Goal: Contribute content: Add original content to the website for others to see

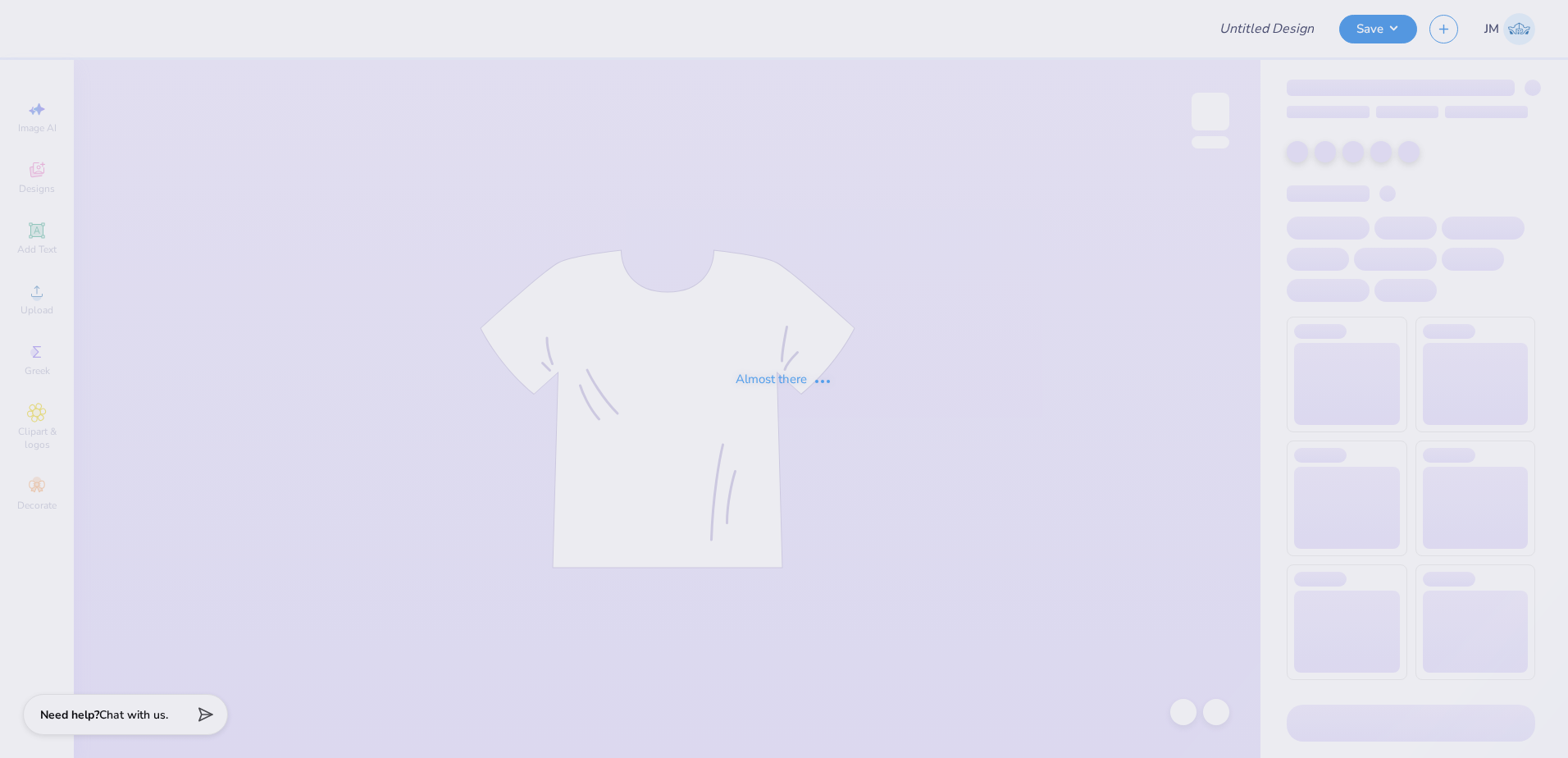
type input "magevet"
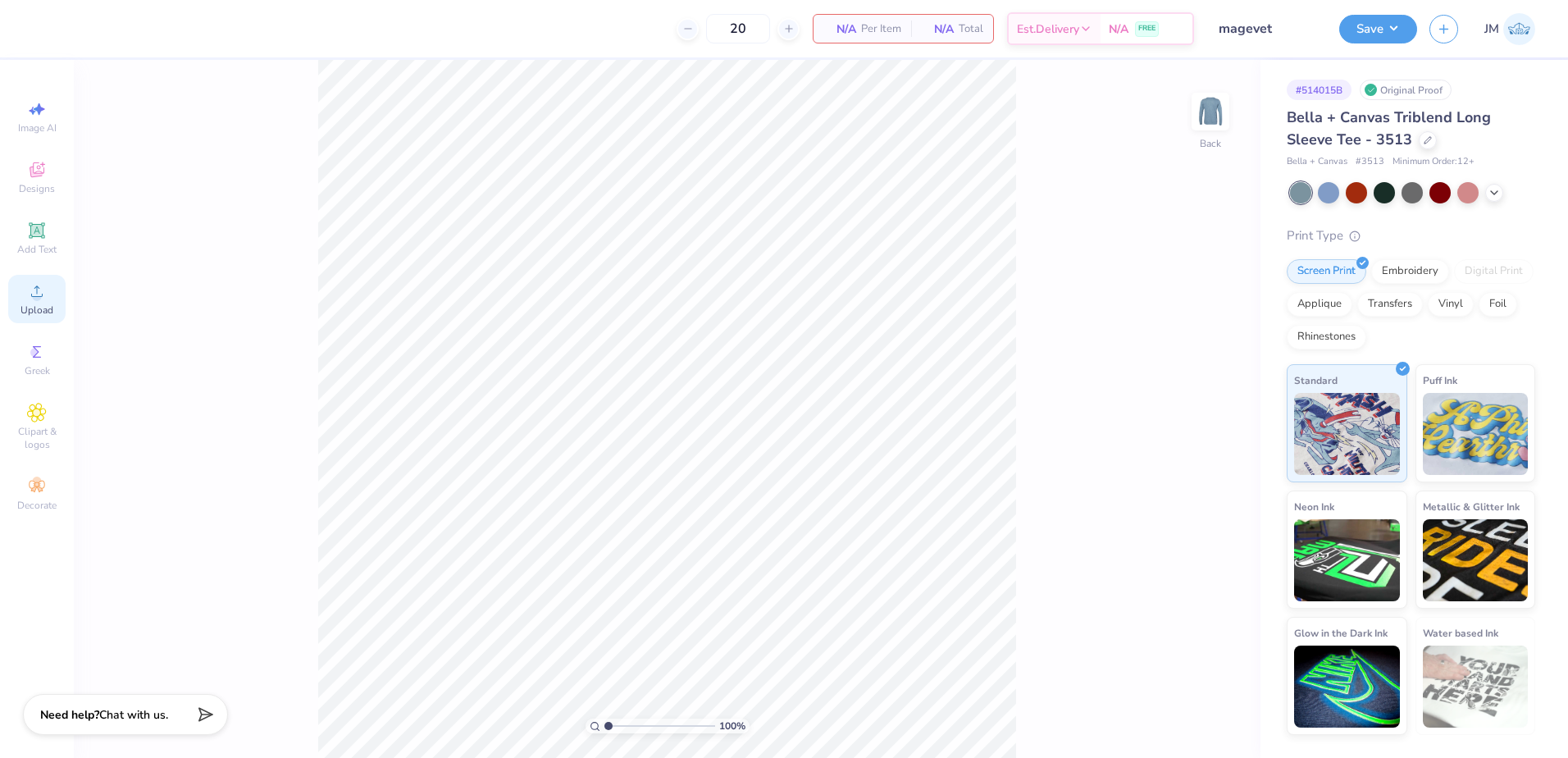
click at [57, 302] on div "Upload" at bounding box center [36, 298] width 57 height 48
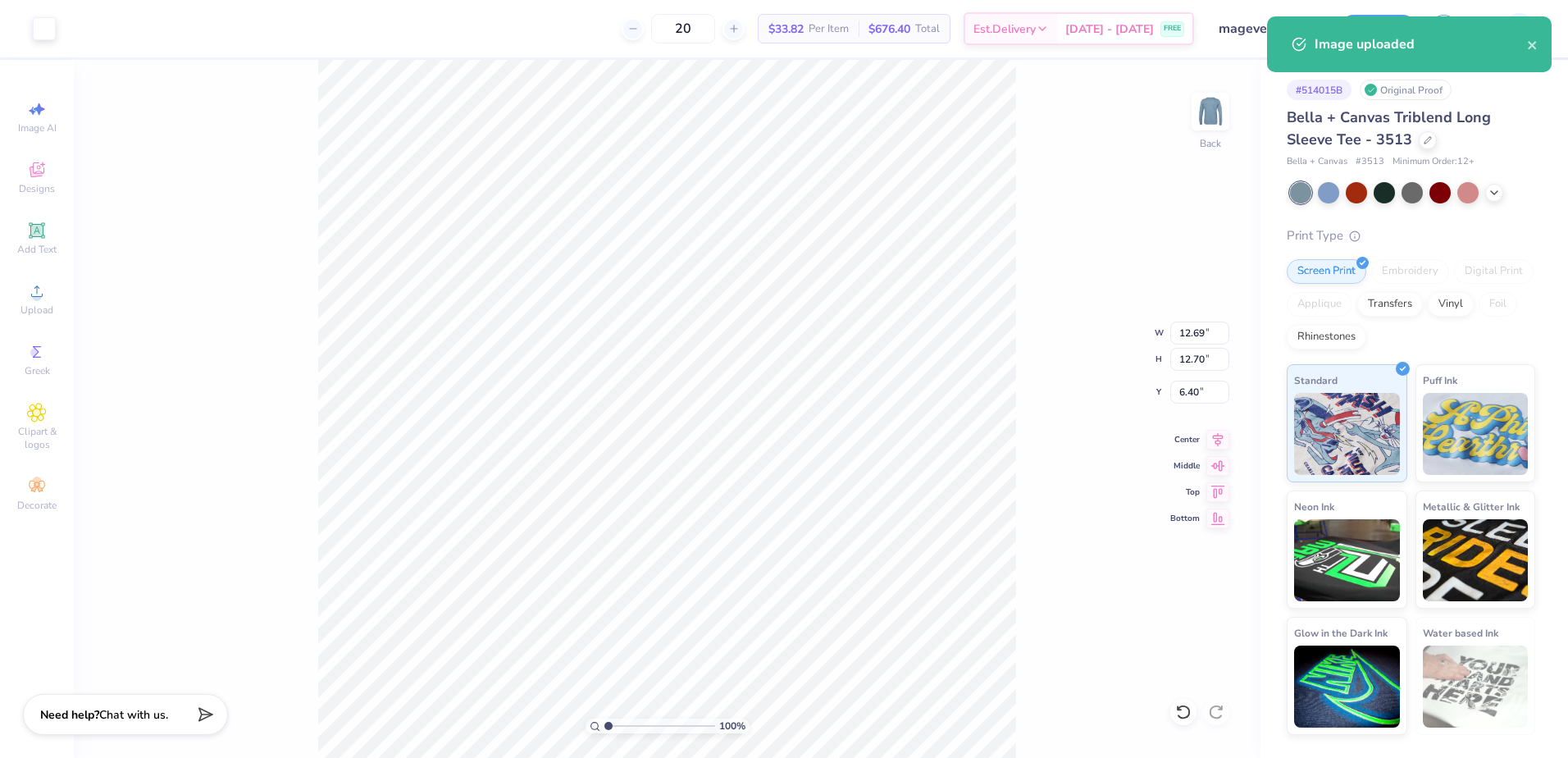
type input "2.61"
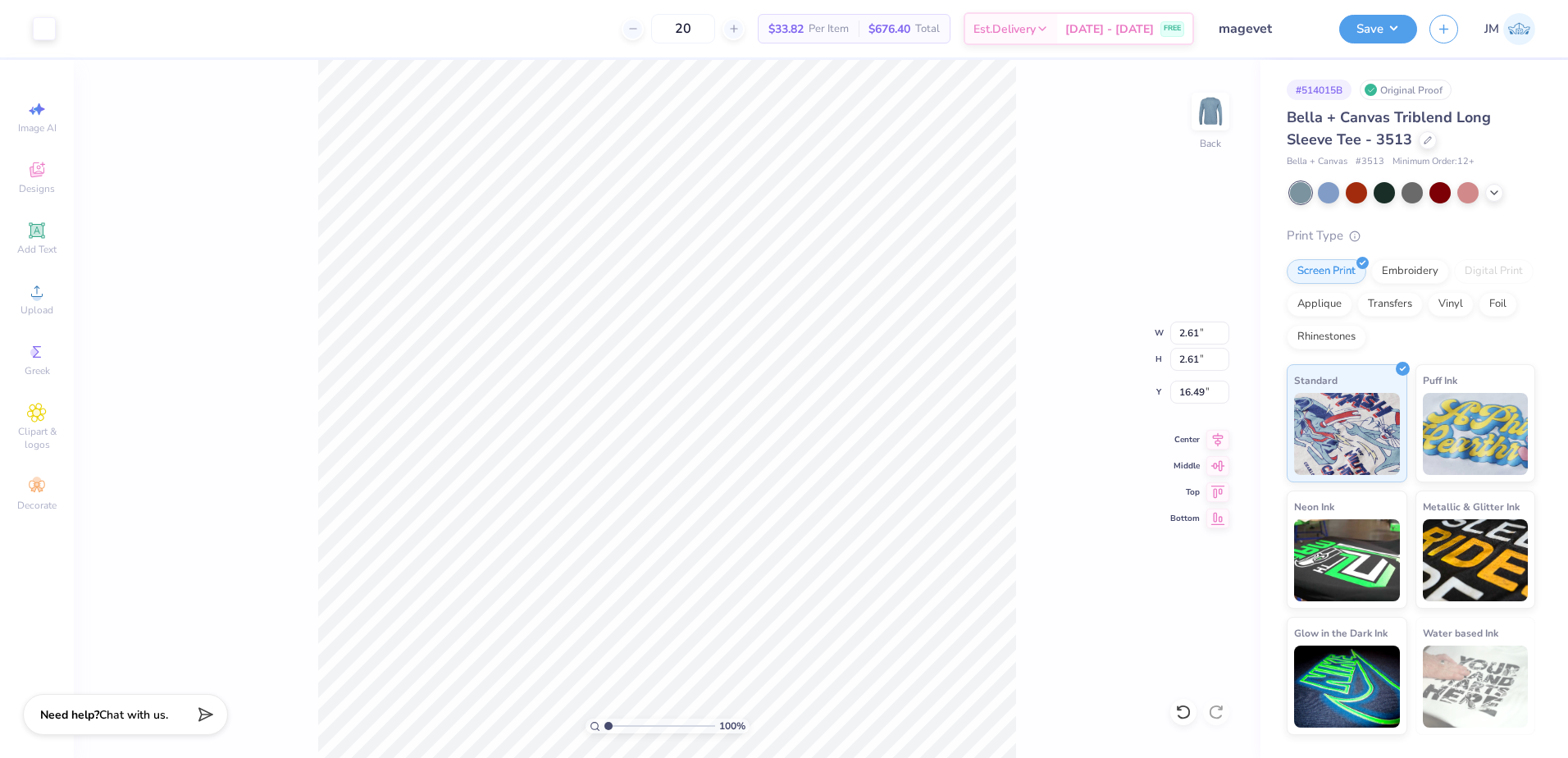
type input "3.82"
click at [28, 230] on icon at bounding box center [37, 231] width 19 height 19
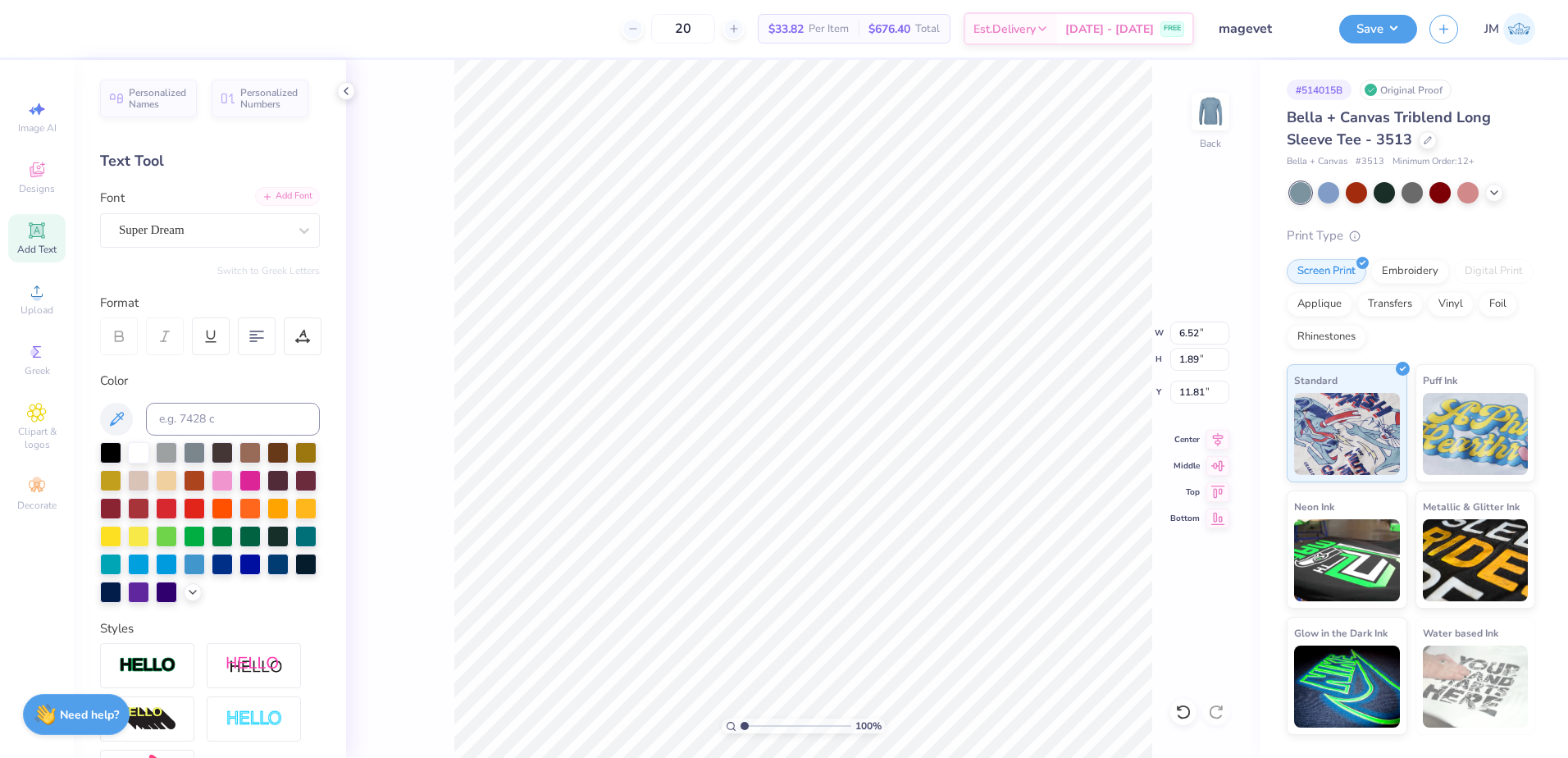
click at [262, 195] on div "Add Font" at bounding box center [288, 195] width 65 height 18
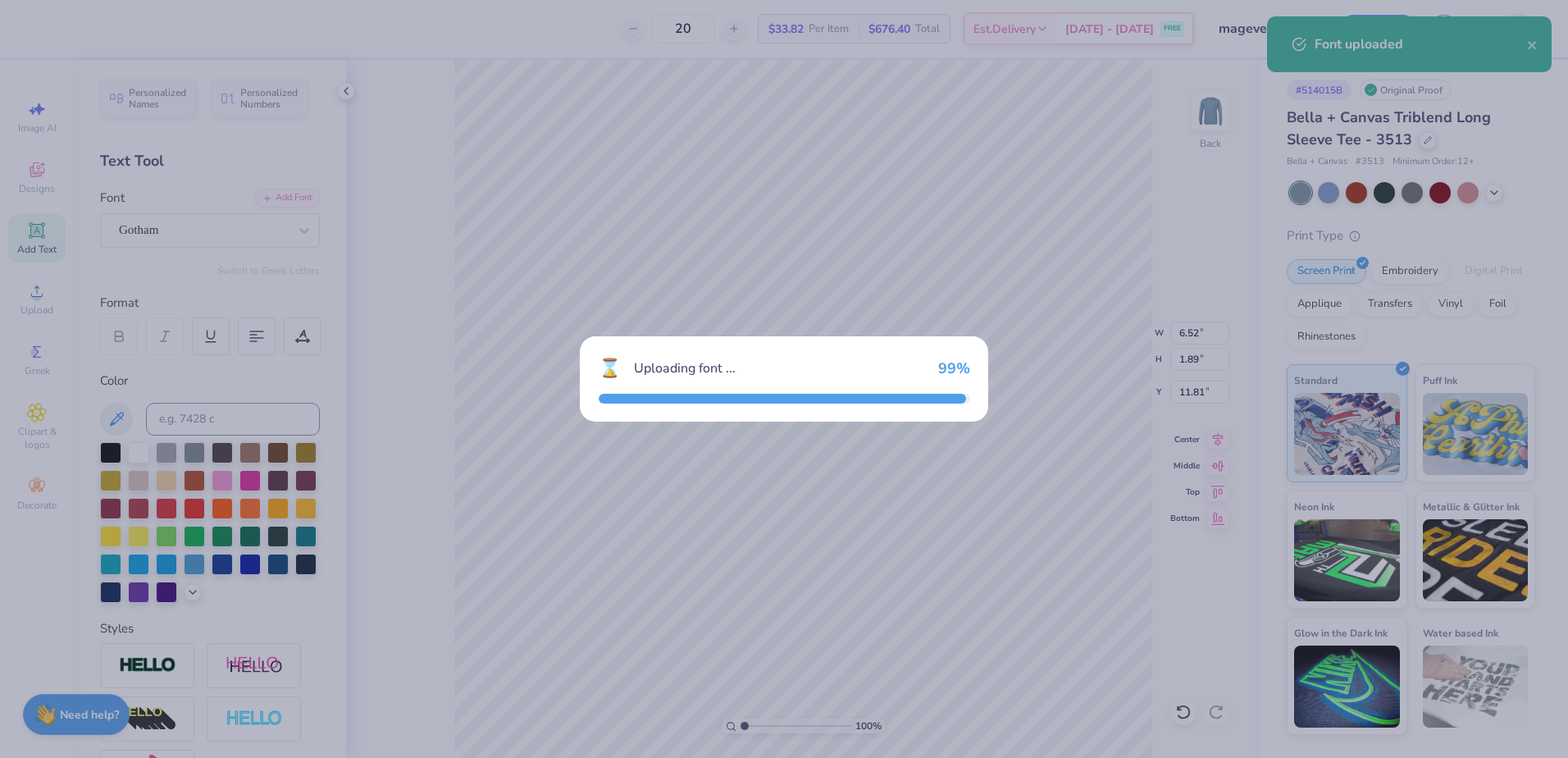
type input "6.99"
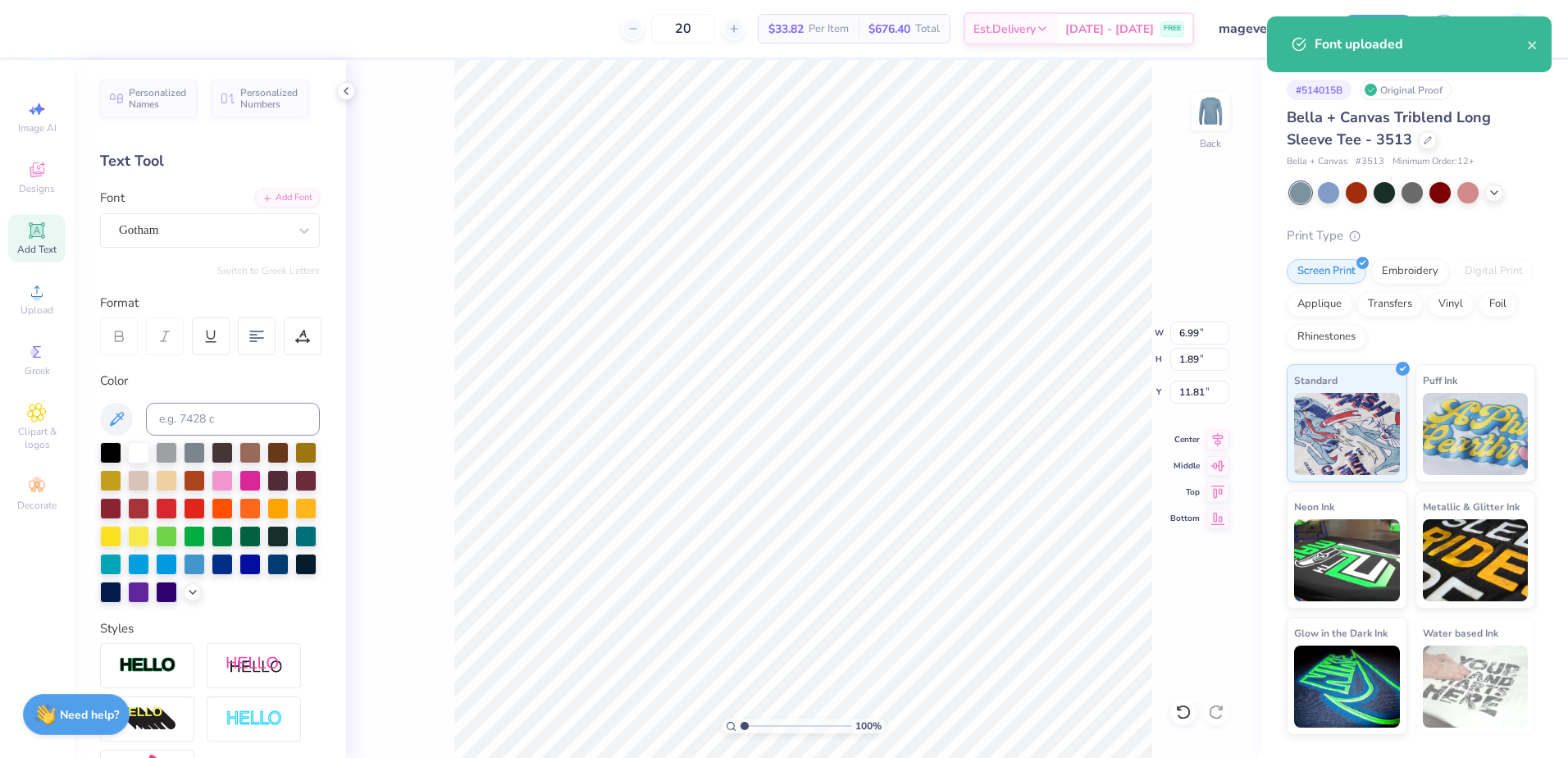
scroll to position [14, 3]
paste textarea "MAGEVE"
type textarea "MAGEVET"
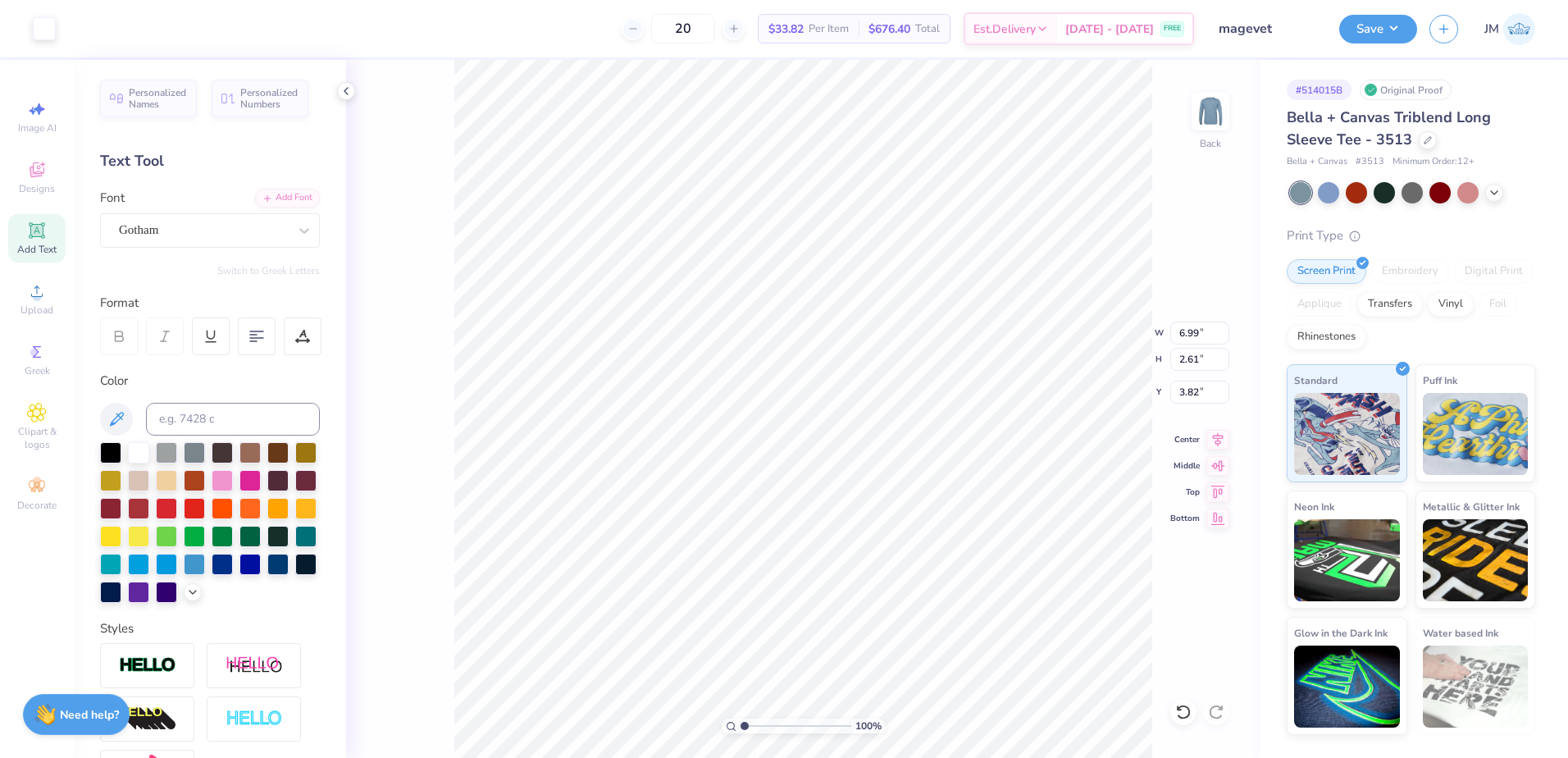
type input "2.61"
type input "3.82"
type input "12.69"
type input "1.84"
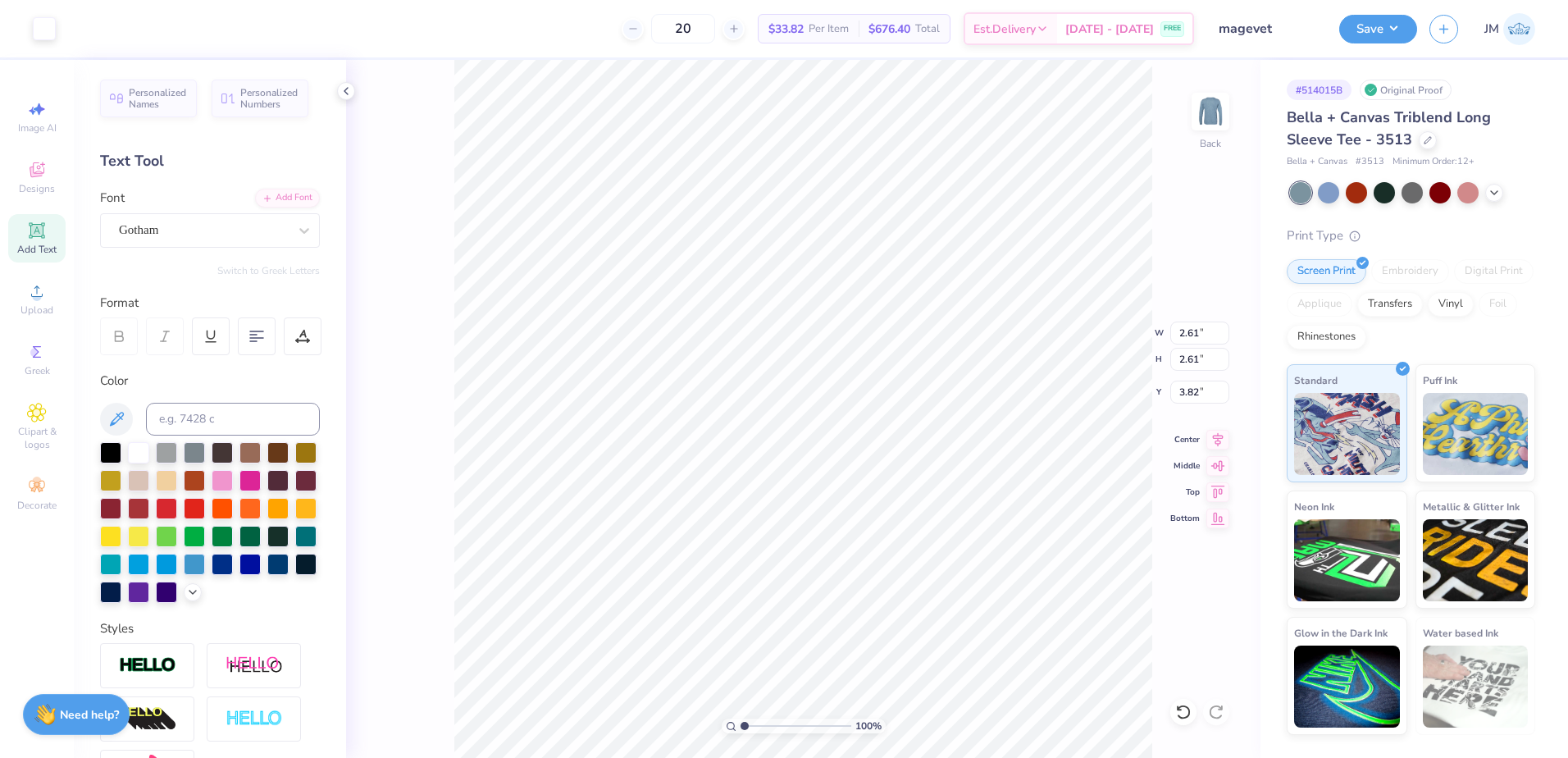
type input "11.83"
type input "6.55"
type input "0.95"
type input "6.80"
type input "2.61"
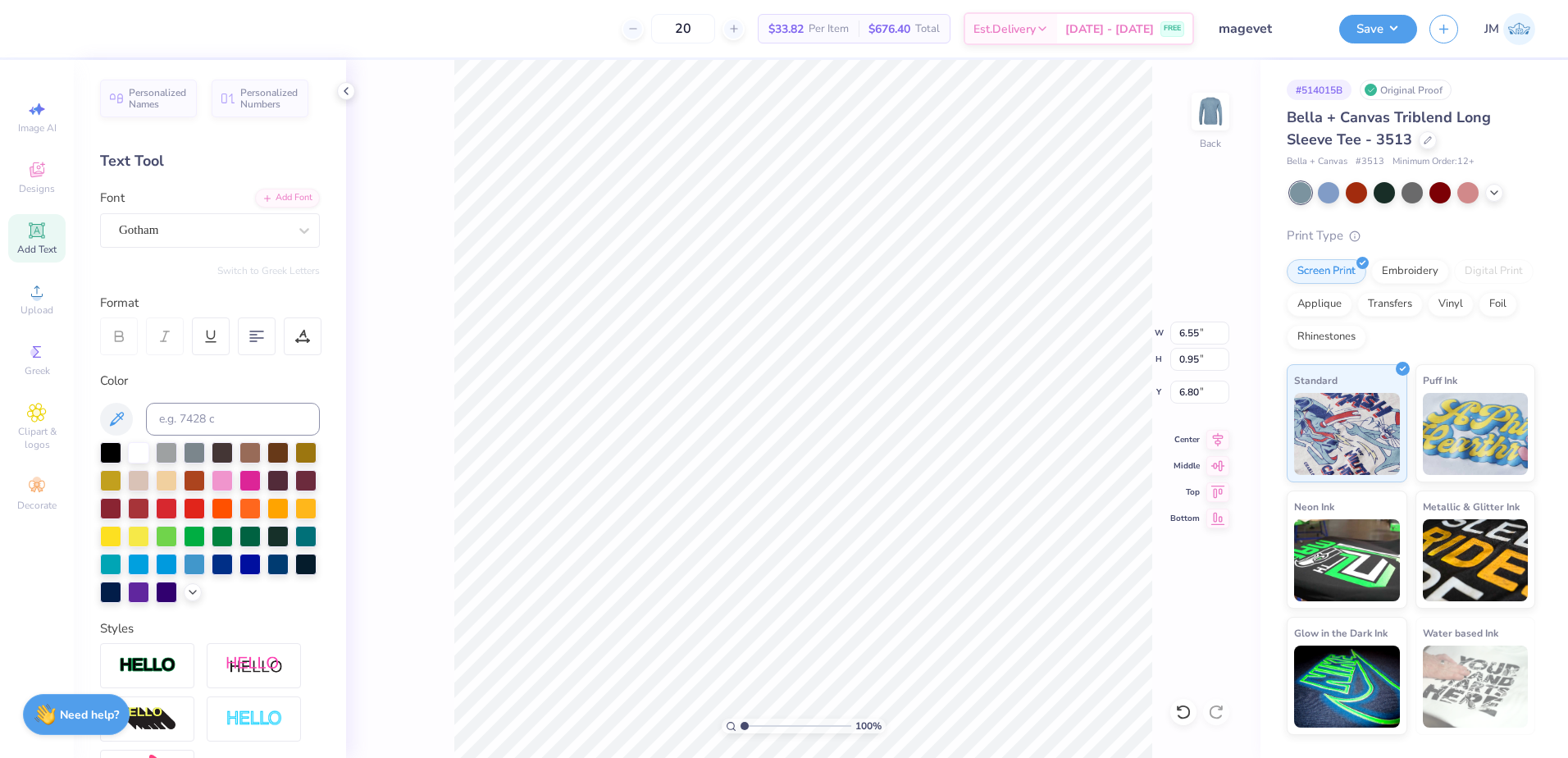
type input "2.61"
type input "3.82"
type input "1.54"
type input "4.89"
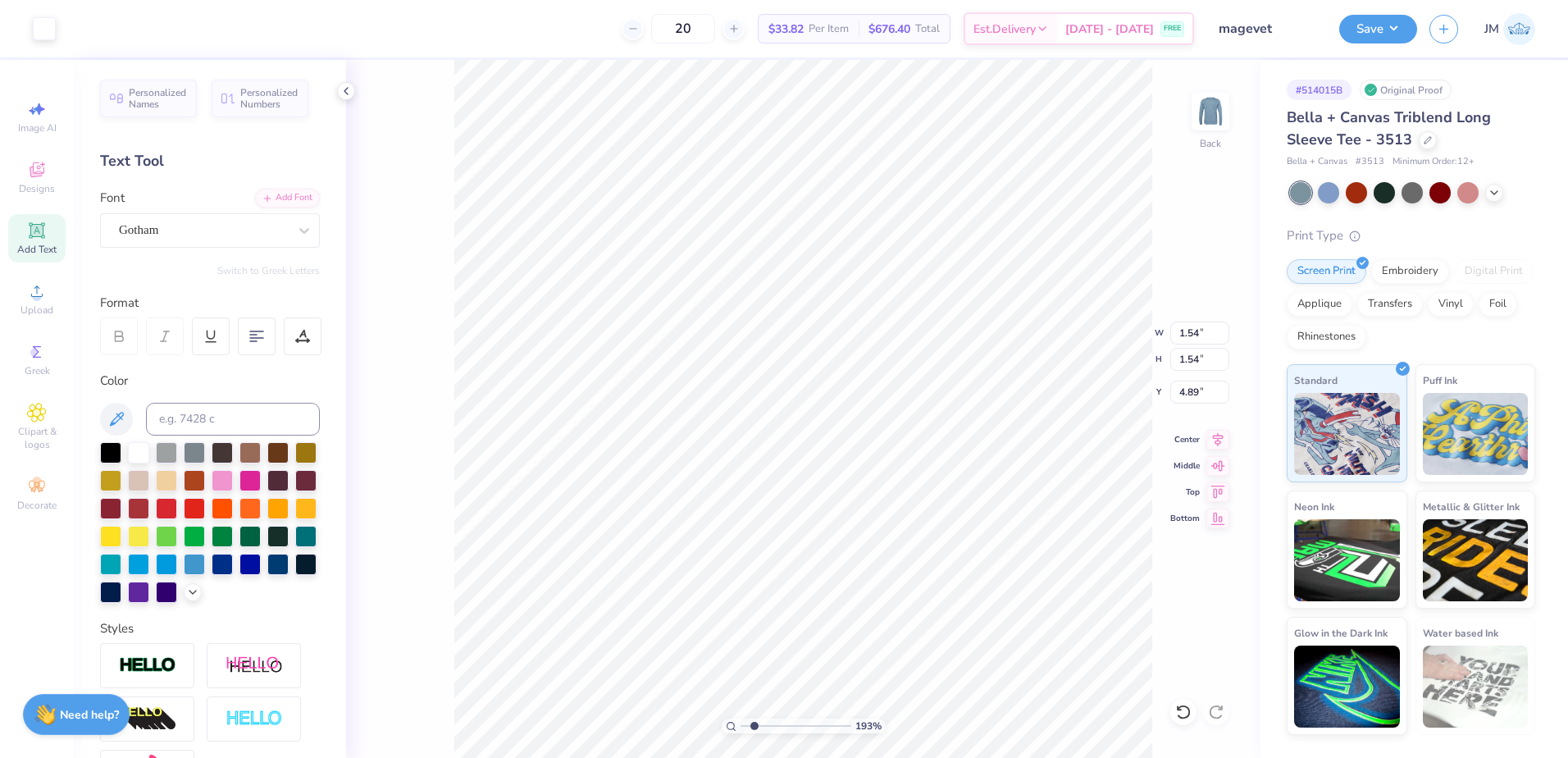
type input "1.93"
click at [755, 725] on input "range" at bounding box center [796, 725] width 111 height 15
type input "5.04"
type input "8.01"
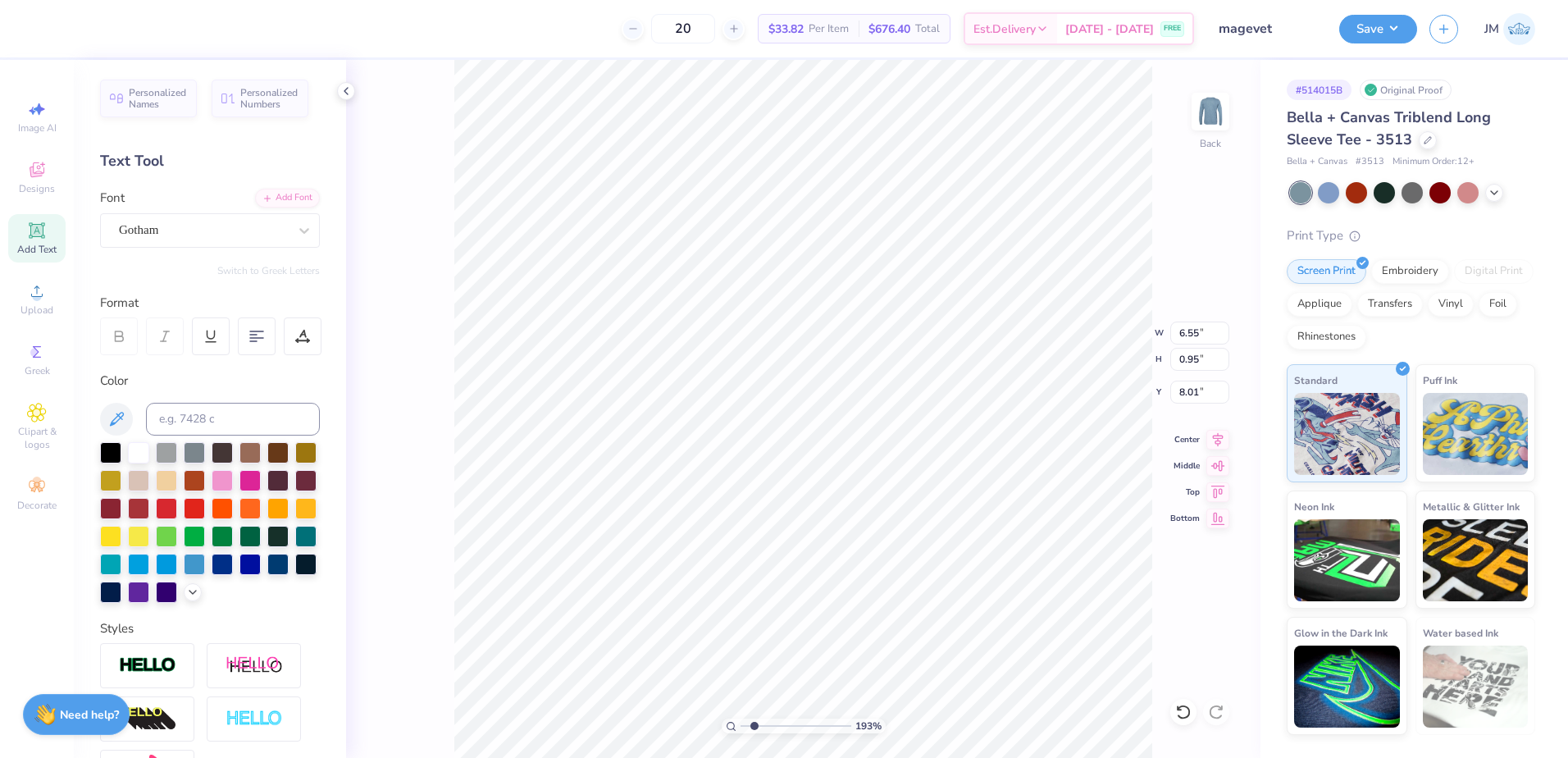
paste textarea "EST. 1993"
type textarea "EST. 1993"
type input "6.80"
type input "5.87"
type input "8.01"
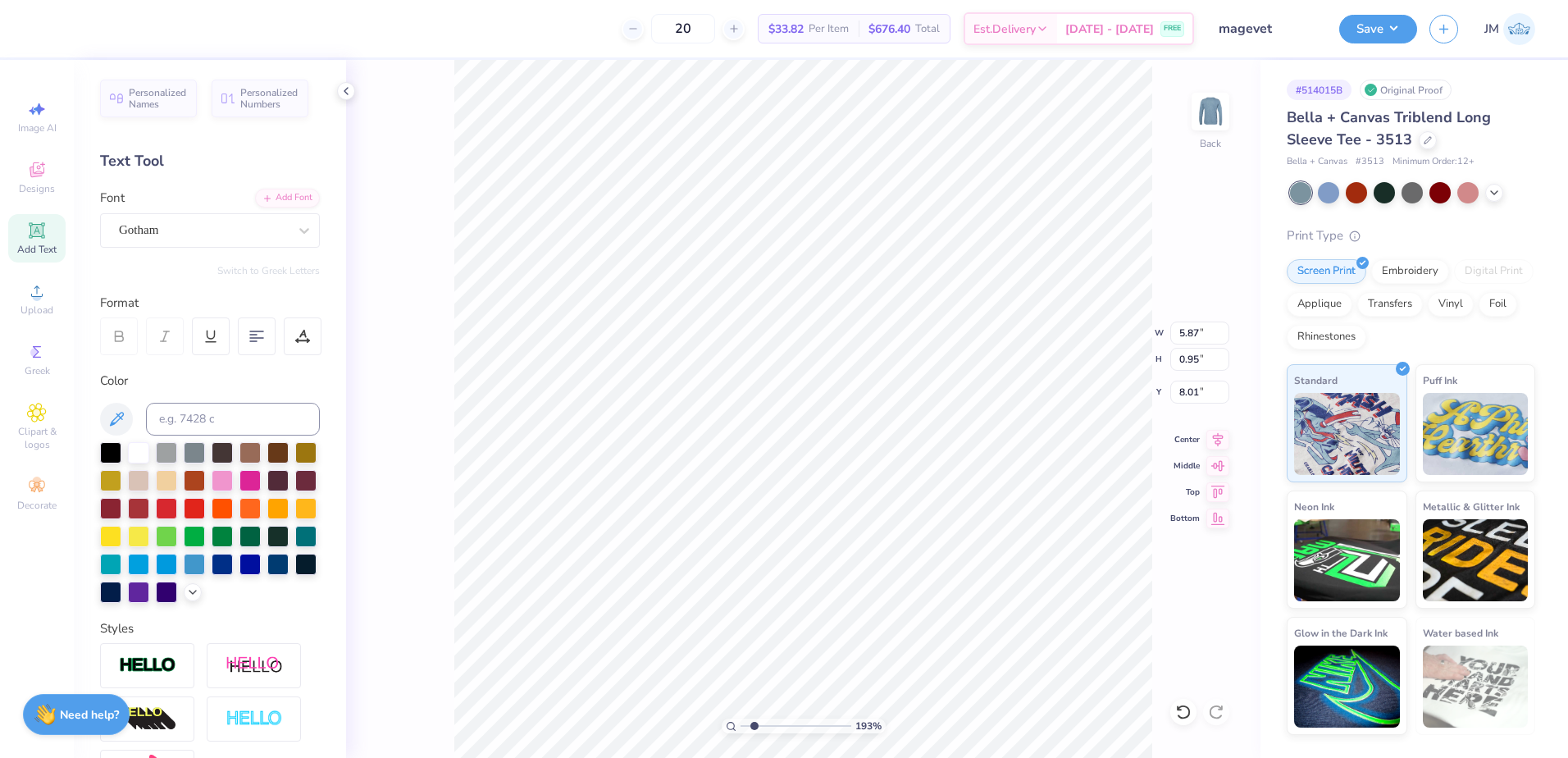
type input "2.38"
type input "0.38"
type input "7.95"
type input "5.10"
type input "6.55"
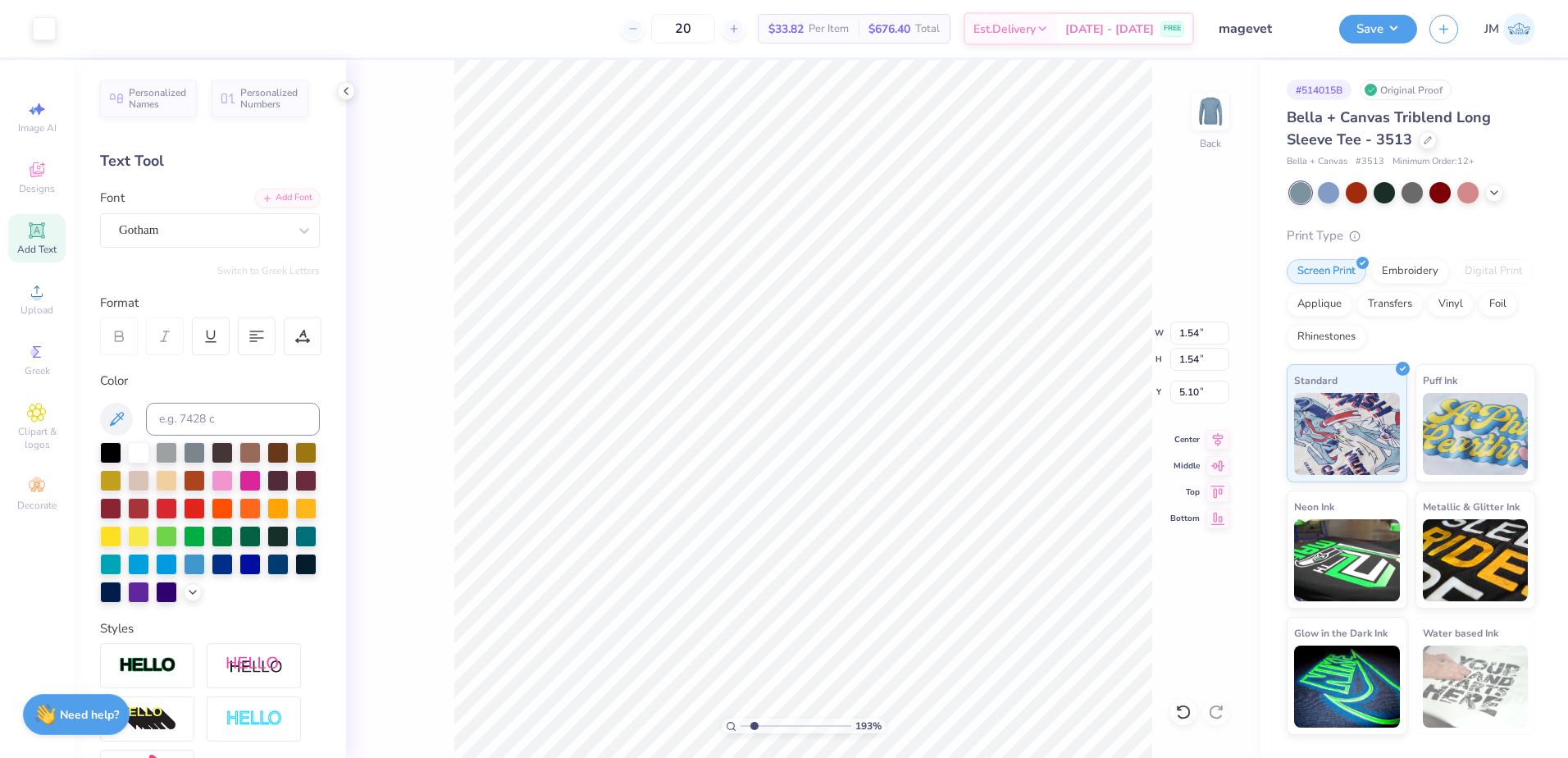
type input "0.95"
type input "6.78"
type input "5.76"
type input "0.84"
type input "6.90"
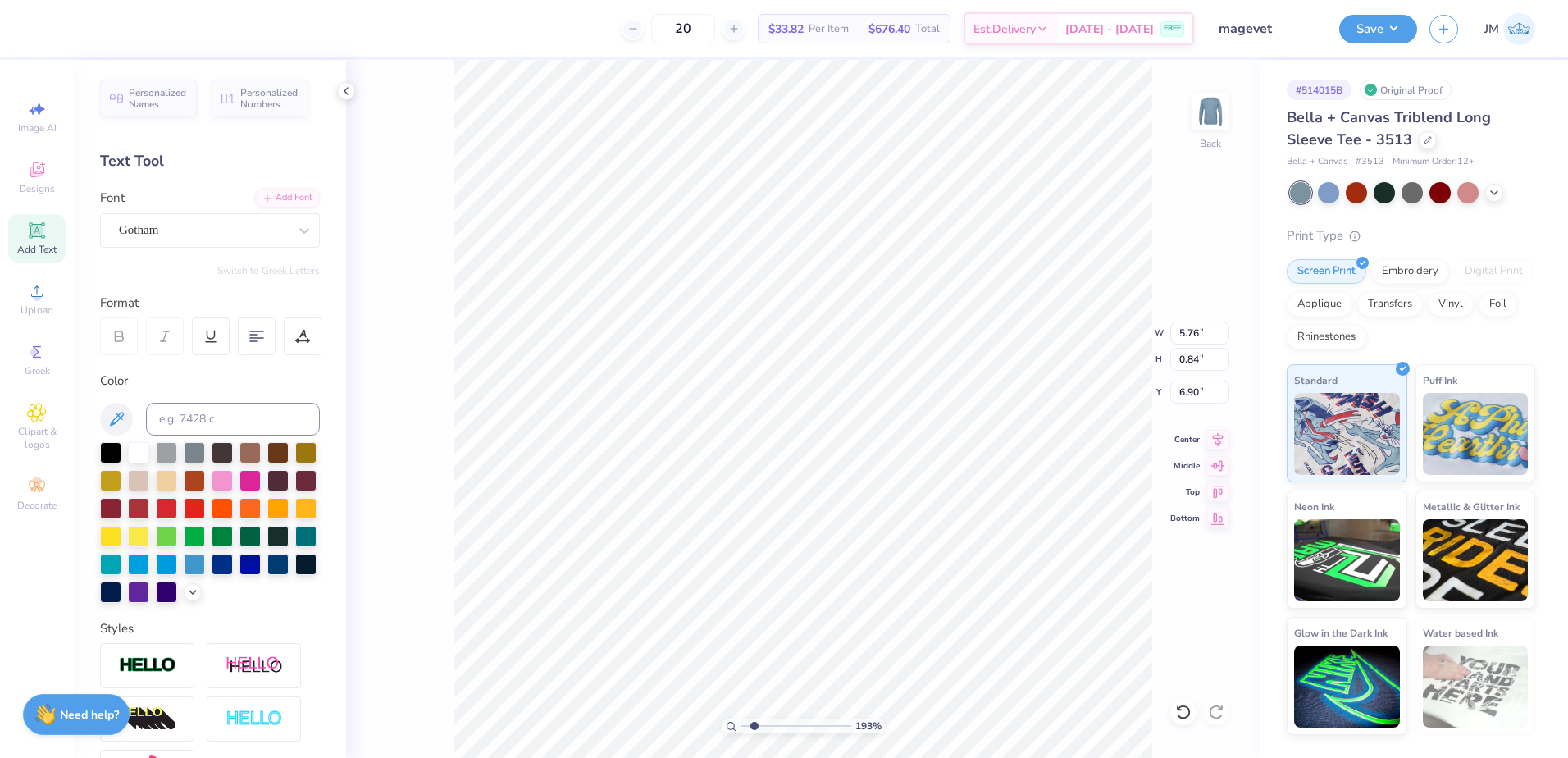
drag, startPoint x: 1214, startPoint y: 441, endPoint x: 1159, endPoint y: 435, distance: 55.3
click at [1214, 440] on icon at bounding box center [1218, 439] width 23 height 19
click at [1212, 436] on icon at bounding box center [1218, 437] width 23 height 19
click at [1221, 434] on icon at bounding box center [1218, 437] width 23 height 19
click at [871, 570] on li "Group" at bounding box center [899, 578] width 129 height 32
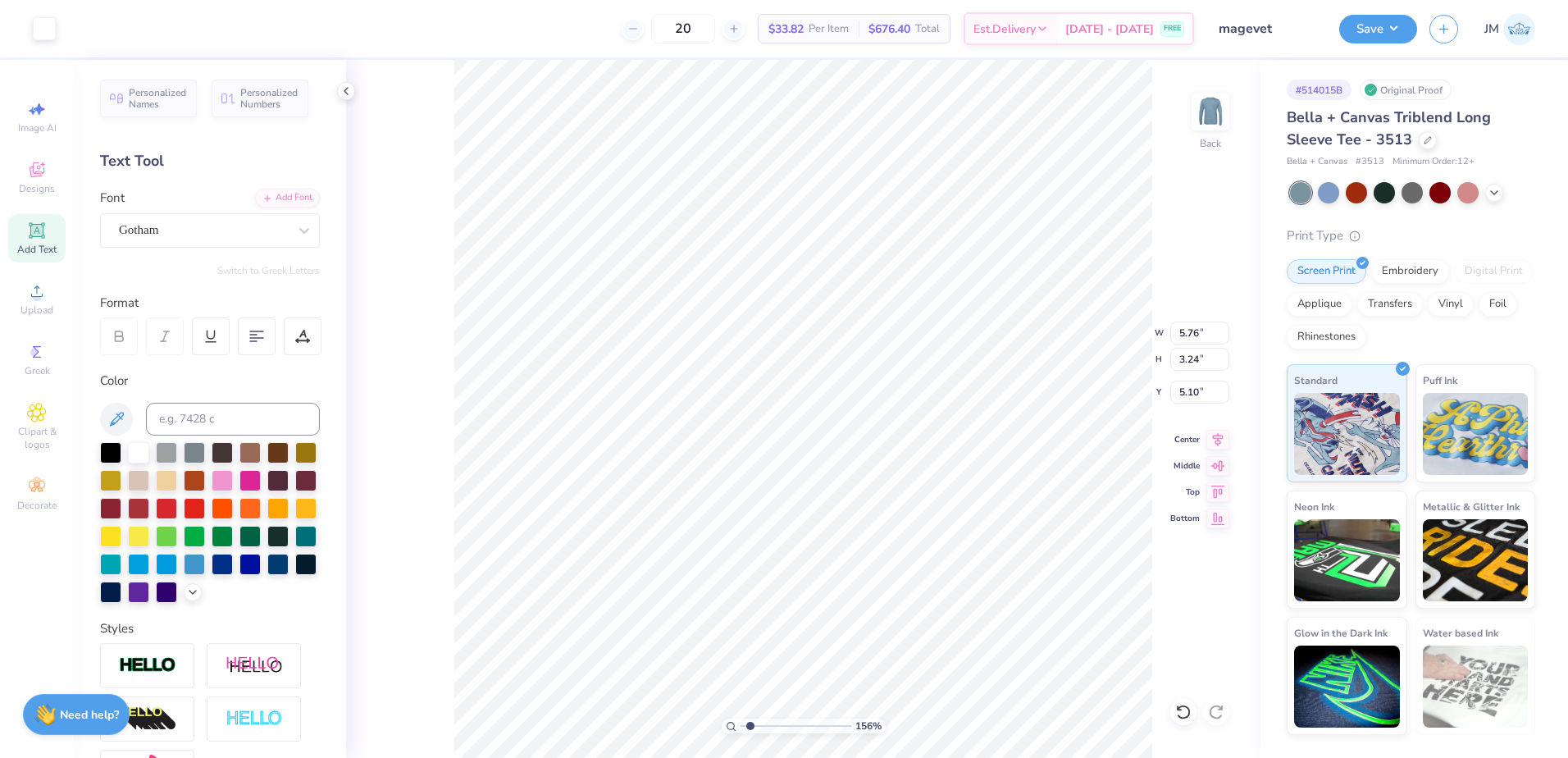
type input "1.56"
click at [751, 721] on input "range" at bounding box center [796, 725] width 111 height 15
click at [1196, 341] on input "5.76" at bounding box center [1200, 333] width 59 height 23
type input "10.00"
type input "5.62"
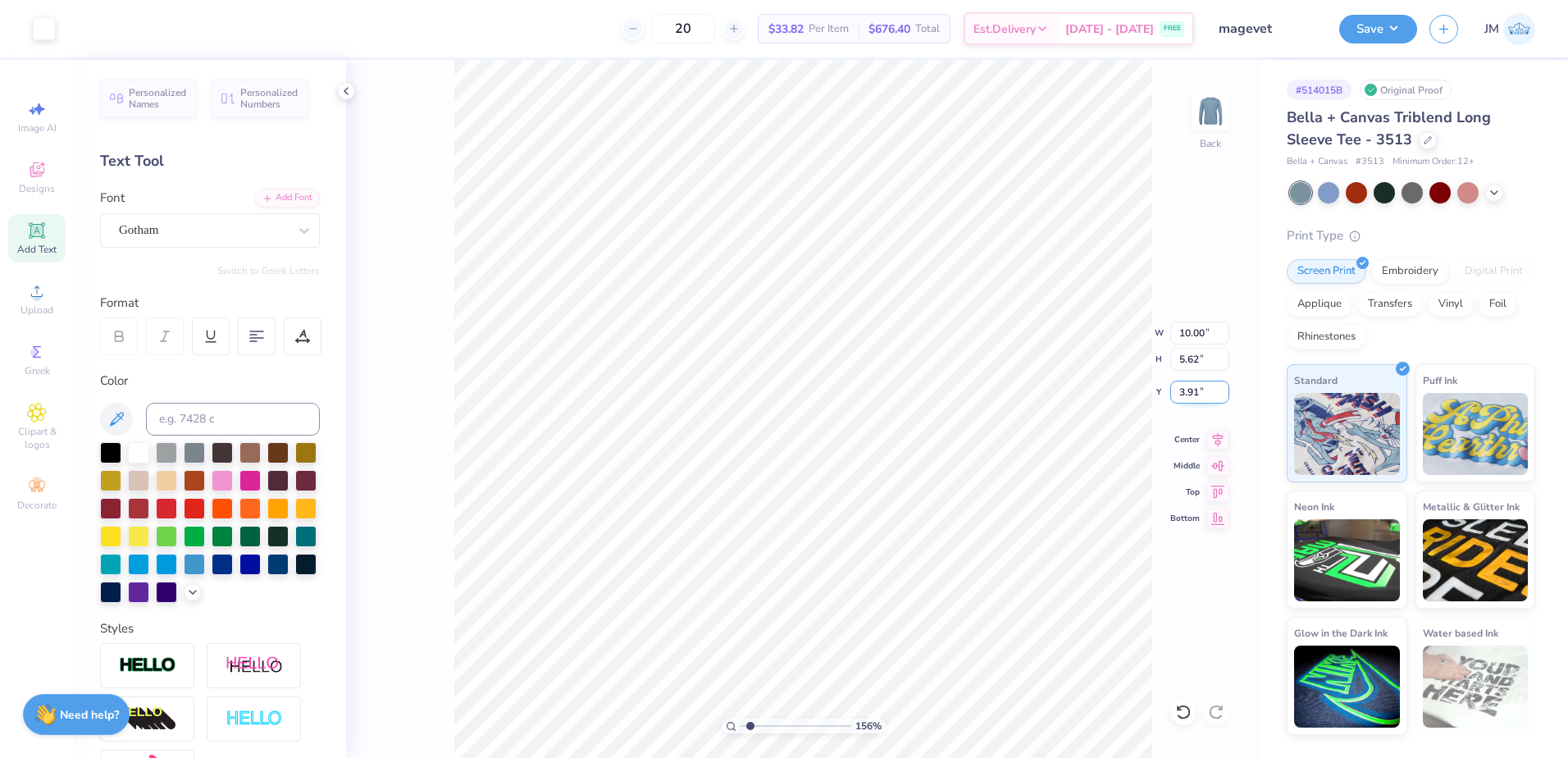
click at [1197, 392] on input "3.91" at bounding box center [1200, 392] width 59 height 23
click at [1196, 362] on input "5.62" at bounding box center [1200, 359] width 59 height 23
type input "3.00"
click at [1211, 435] on icon at bounding box center [1218, 437] width 23 height 19
drag, startPoint x: 752, startPoint y: 720, endPoint x: 734, endPoint y: 718, distance: 18.1
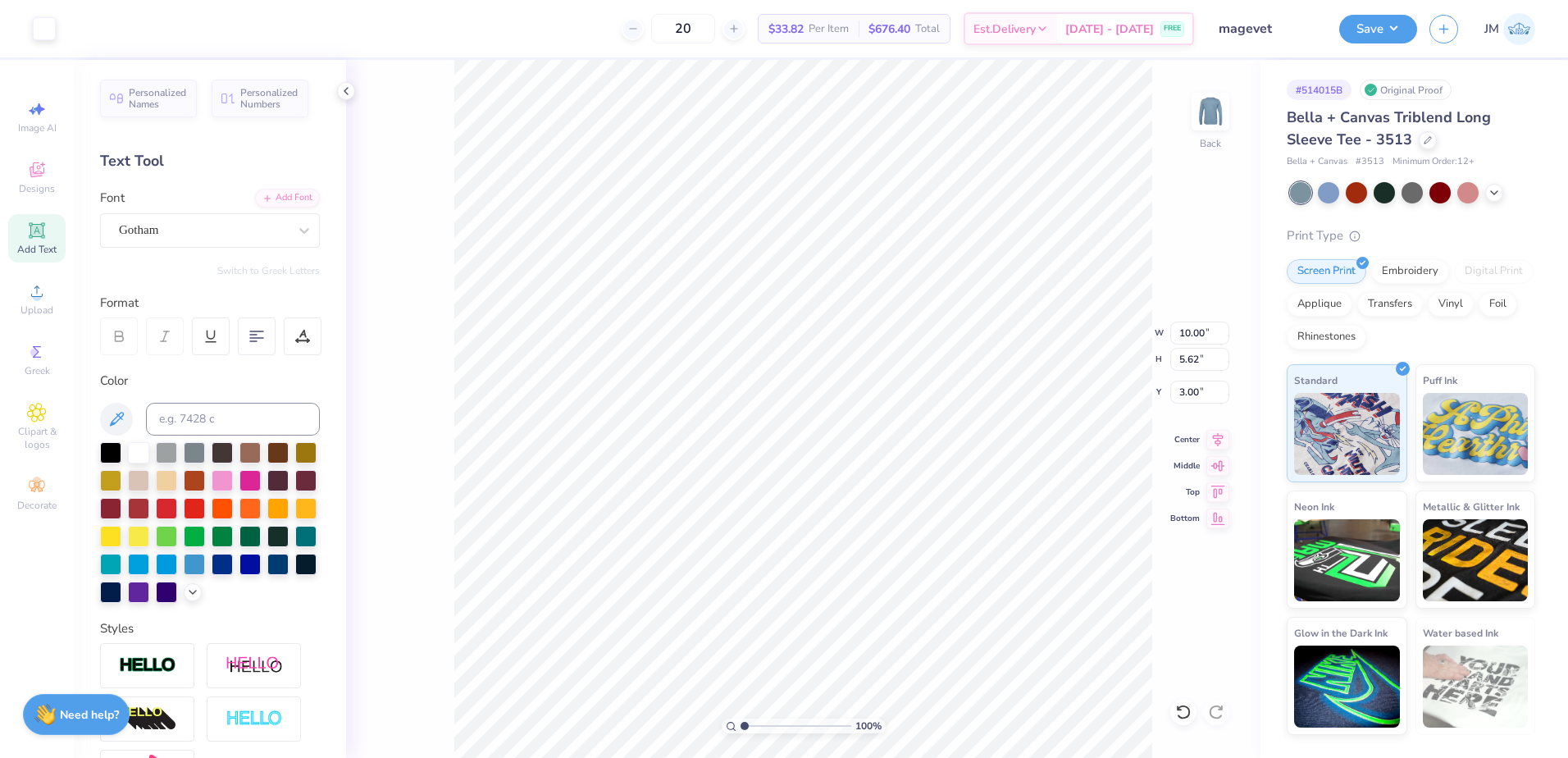
type input "1"
click at [740, 718] on input "range" at bounding box center [796, 725] width 111 height 15
click at [1357, 28] on button "Save" at bounding box center [1378, 26] width 78 height 29
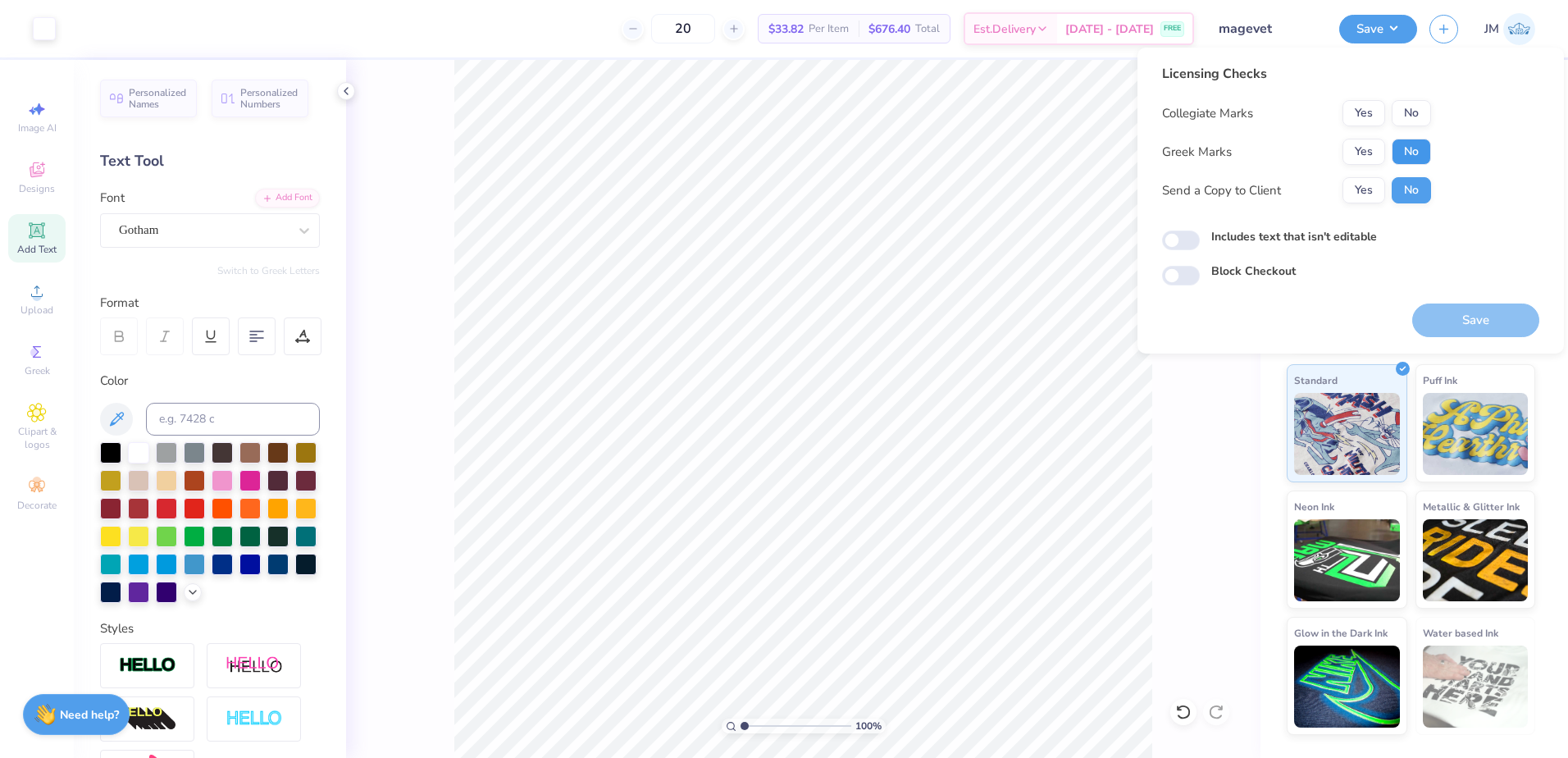
click at [1402, 146] on button "No" at bounding box center [1411, 151] width 40 height 26
click at [1414, 107] on button "No" at bounding box center [1411, 114] width 40 height 26
click at [1489, 319] on button "Save" at bounding box center [1476, 320] width 127 height 33
